Goal: Transaction & Acquisition: Purchase product/service

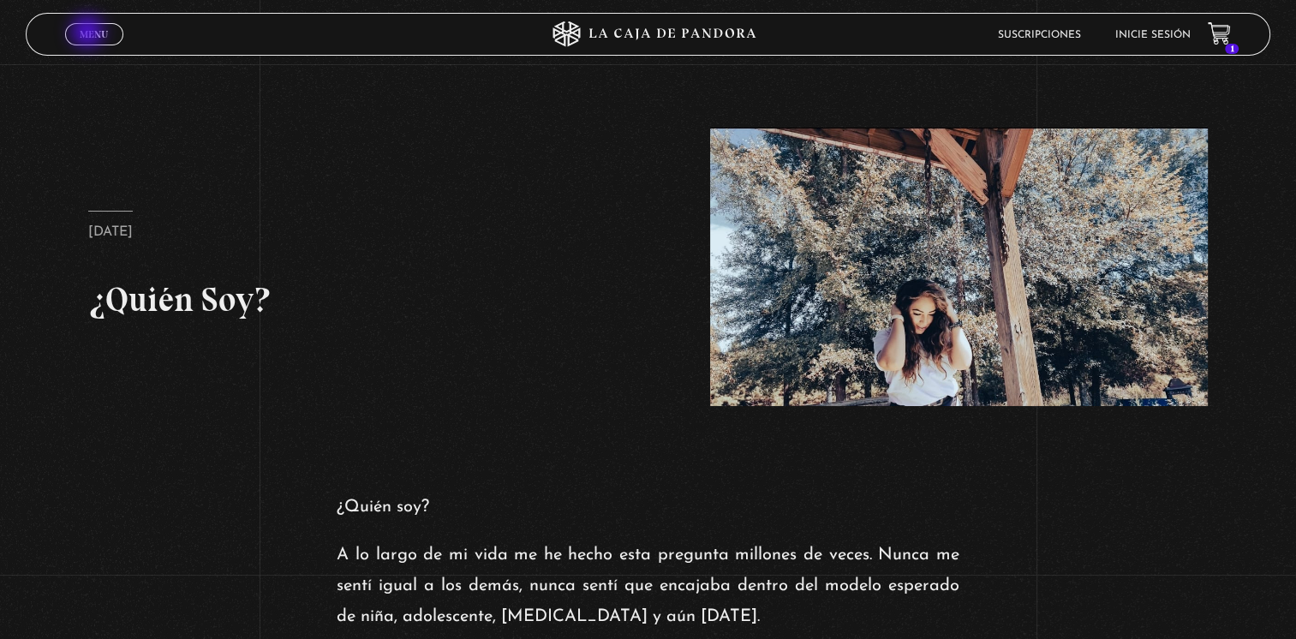
click at [89, 33] on span "Menu" at bounding box center [94, 34] width 28 height 10
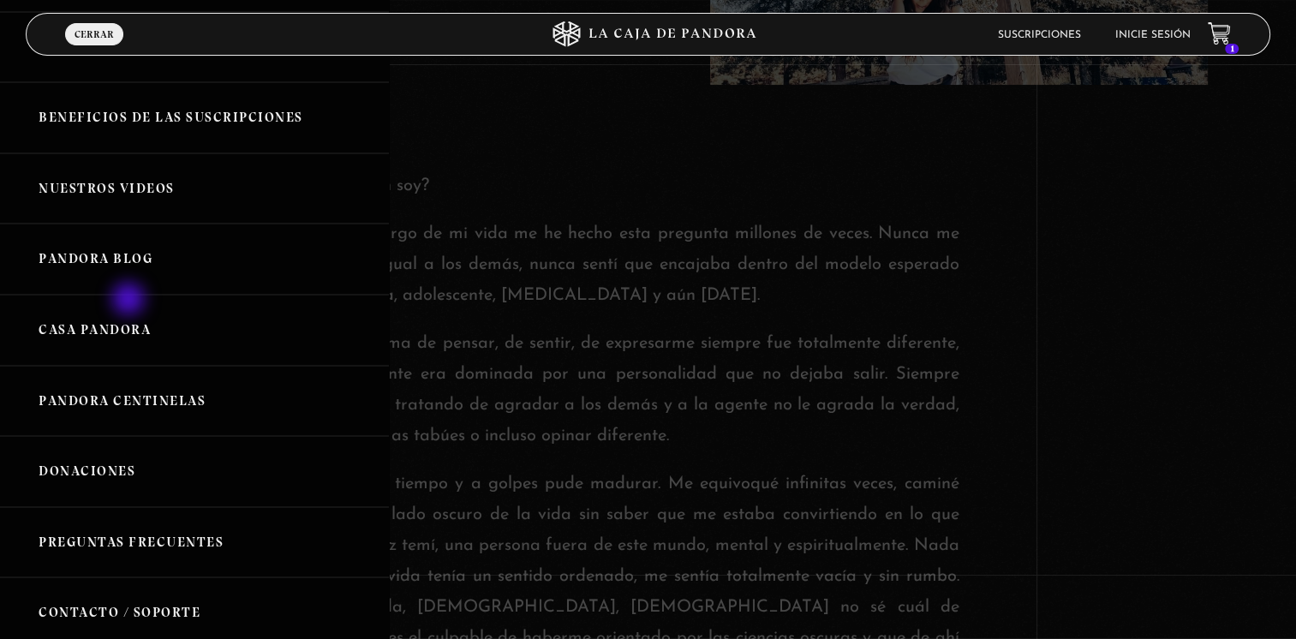
scroll to position [161, 0]
click at [214, 476] on link "Donaciones" at bounding box center [194, 472] width 389 height 71
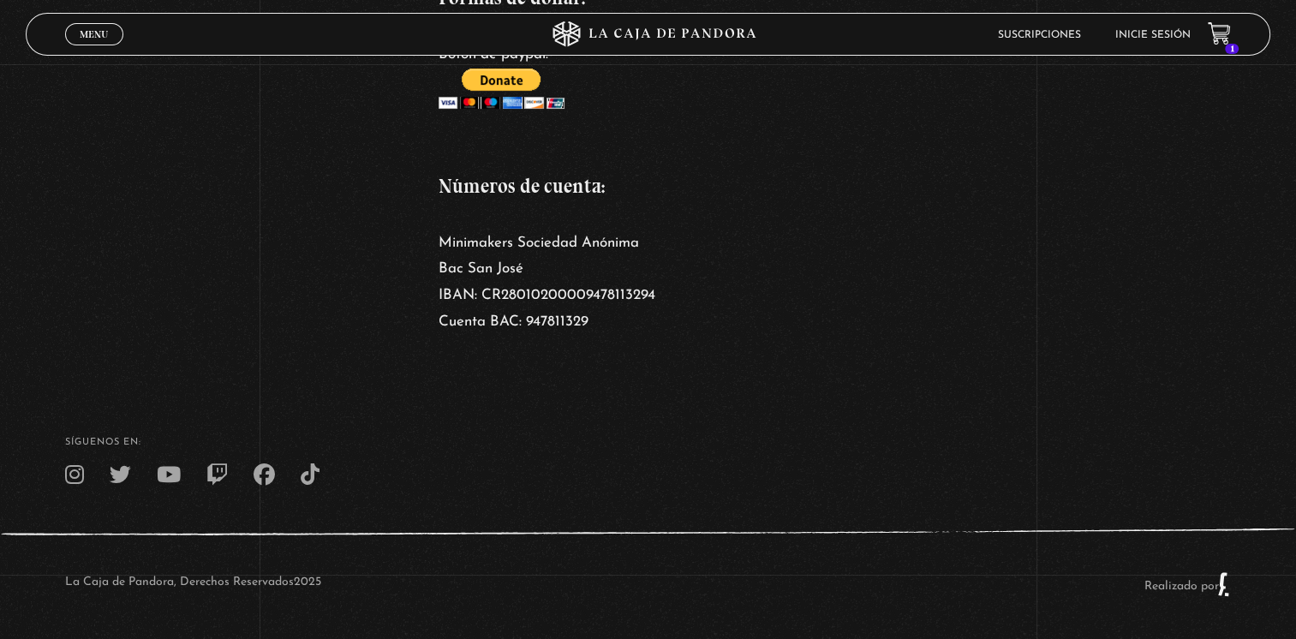
scroll to position [459, 0]
click at [68, 39] on link "Menu Cerrar" at bounding box center [94, 34] width 58 height 22
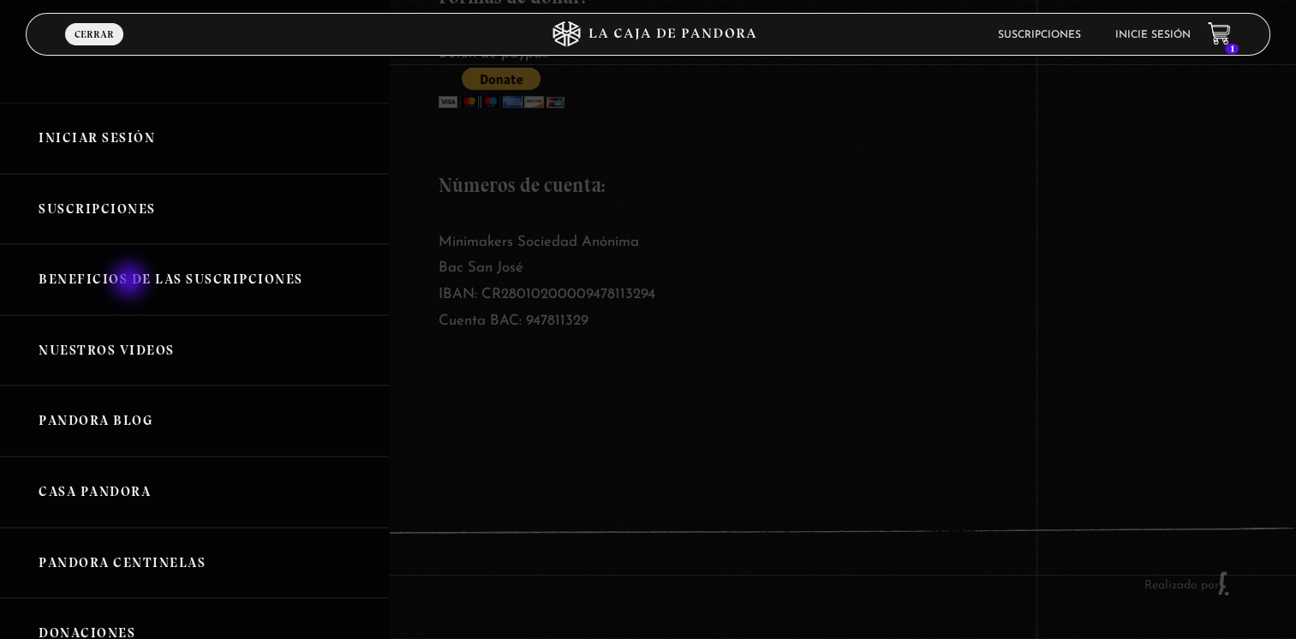
click at [131, 282] on link "Beneficios de las suscripciones" at bounding box center [194, 279] width 389 height 71
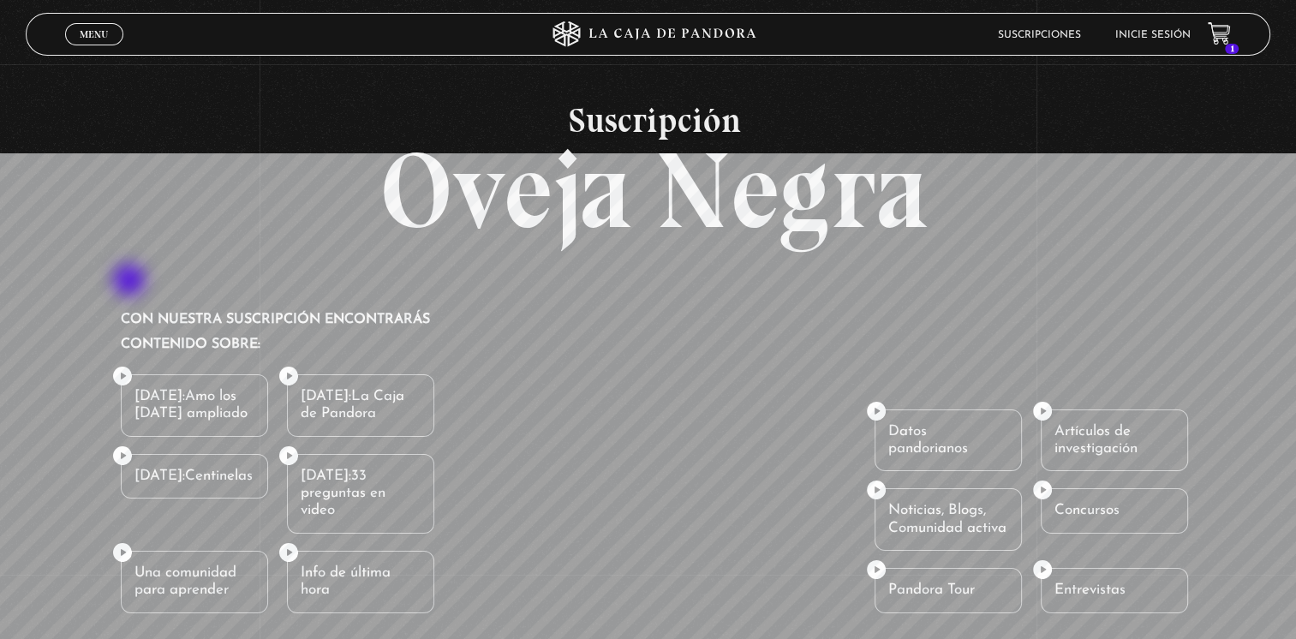
scroll to position [2055, 0]
click at [121, 375] on li "Lunes: Amo los lunes ampliado" at bounding box center [194, 405] width 147 height 63
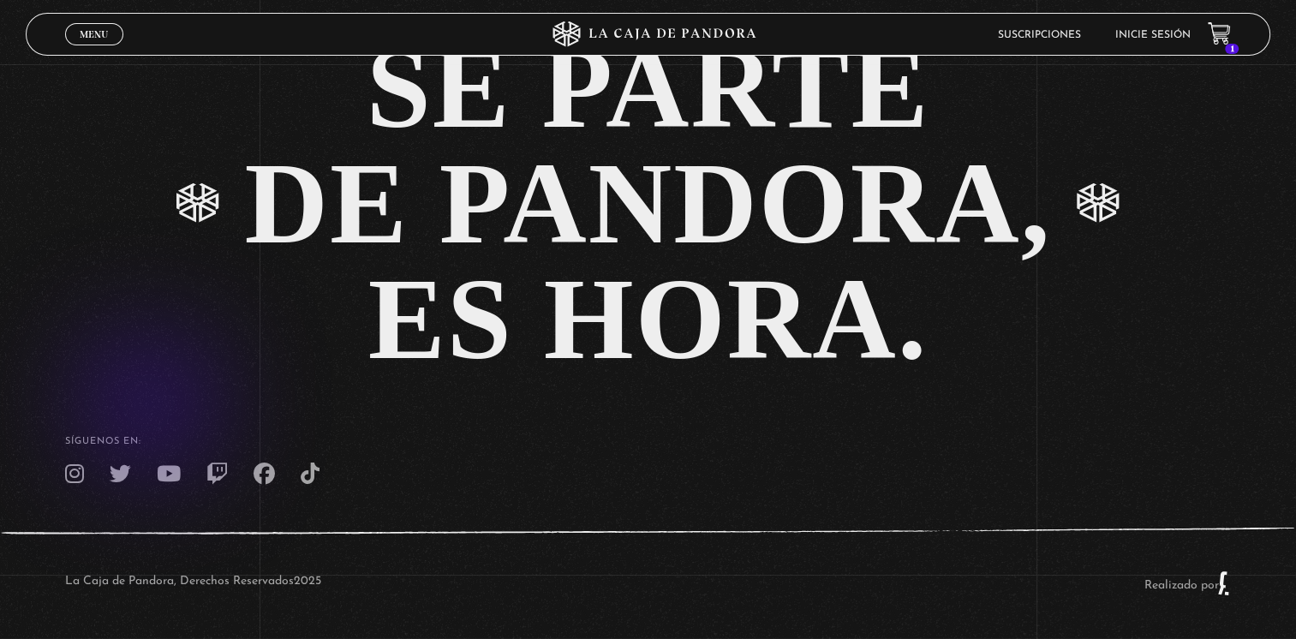
scroll to position [5578, 0]
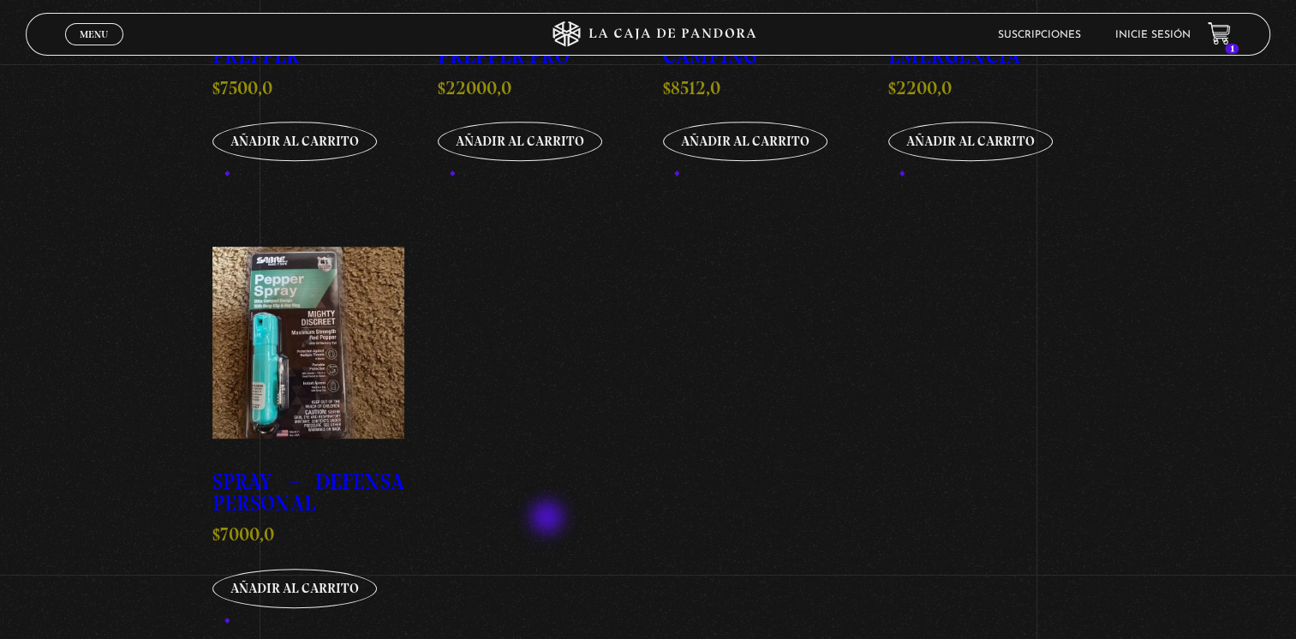
scroll to position [993, 0]
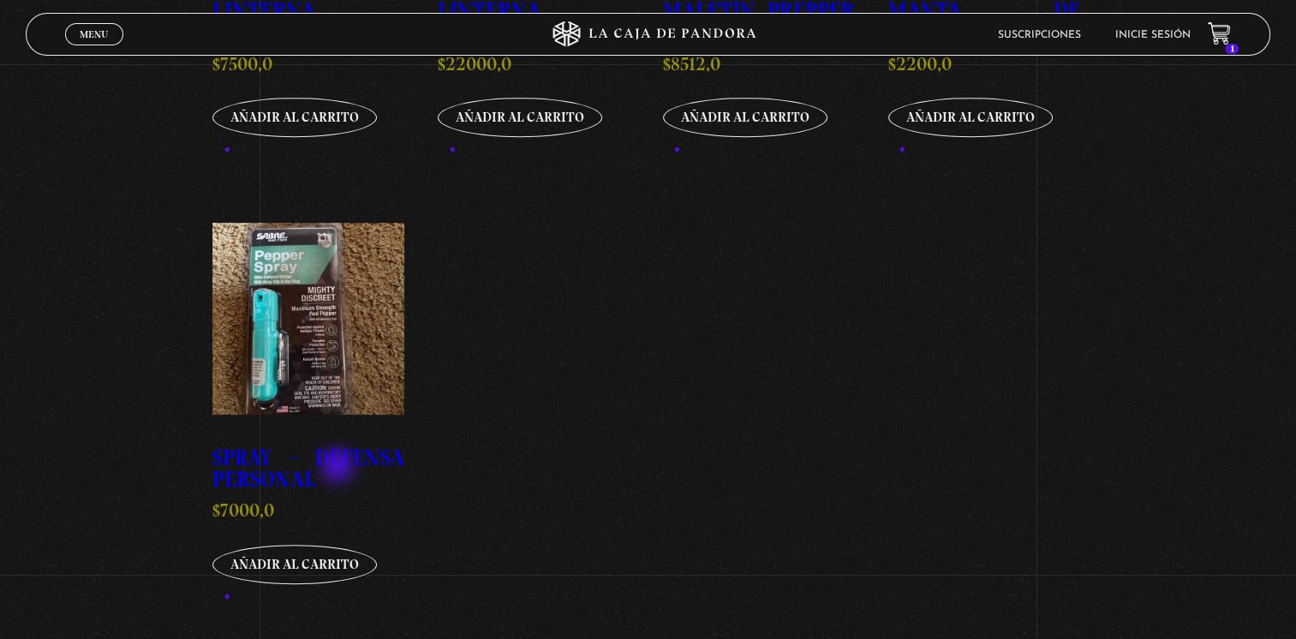
click at [339, 468] on h2 "Spray – Defensa Personal" at bounding box center [308, 468] width 192 height 64
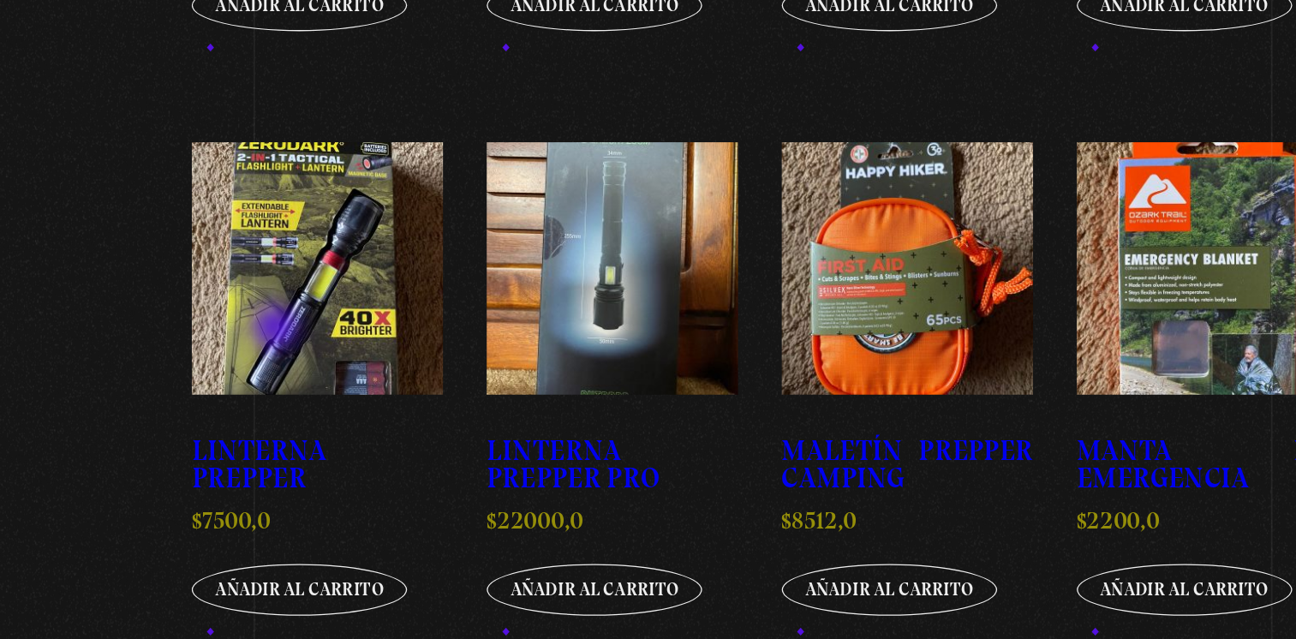
scroll to position [582, 0]
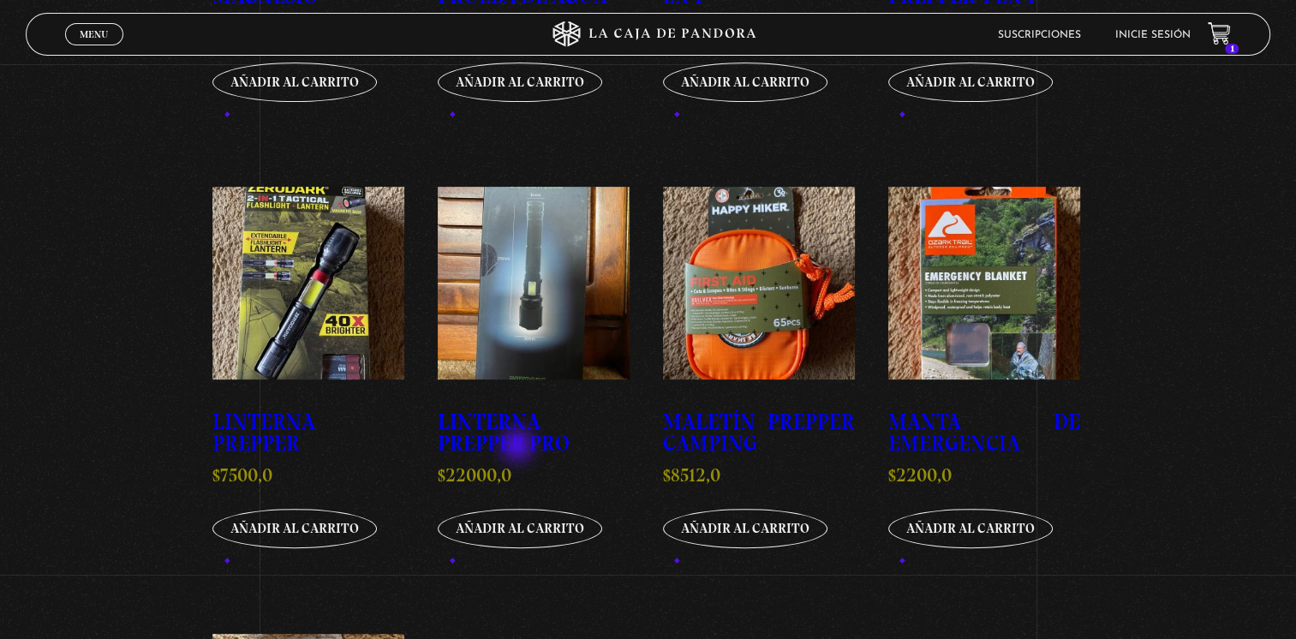
click at [519, 447] on h2 "Linterna Prepper PRO" at bounding box center [534, 433] width 192 height 64
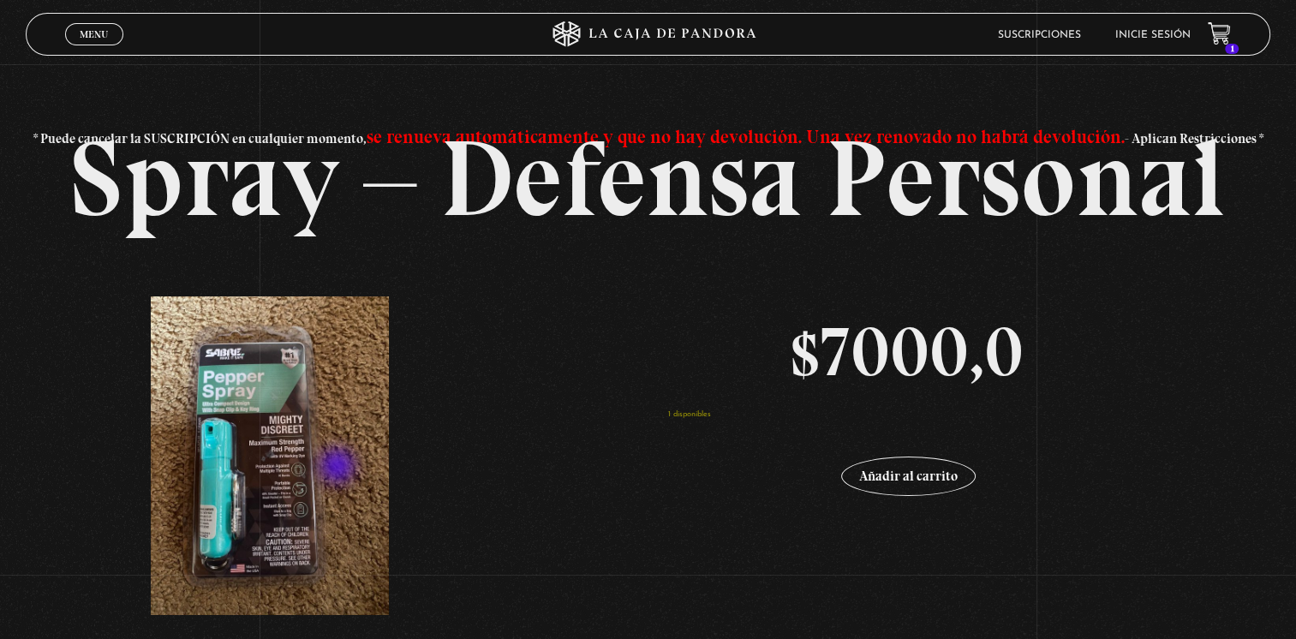
click at [339, 468] on link at bounding box center [390, 455] width 478 height 319
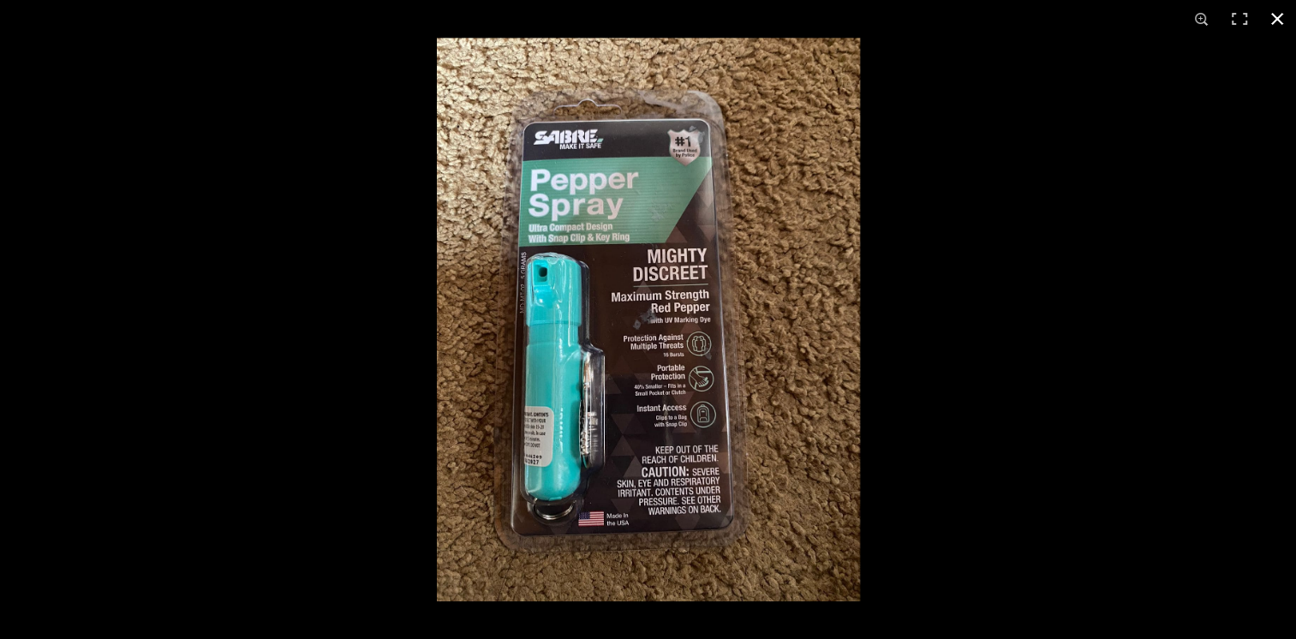
click at [1278, 18] on button "Cerrar (Esc)" at bounding box center [1277, 19] width 38 height 38
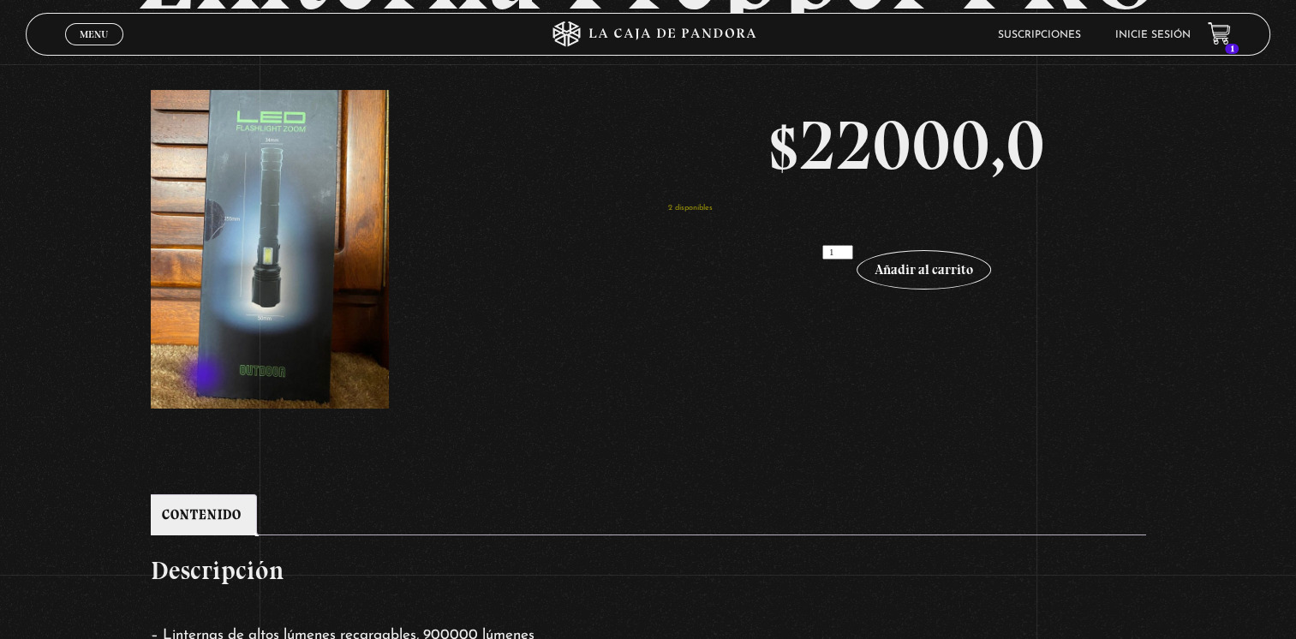
scroll to position [206, 0]
